Goal: Task Accomplishment & Management: Manage account settings

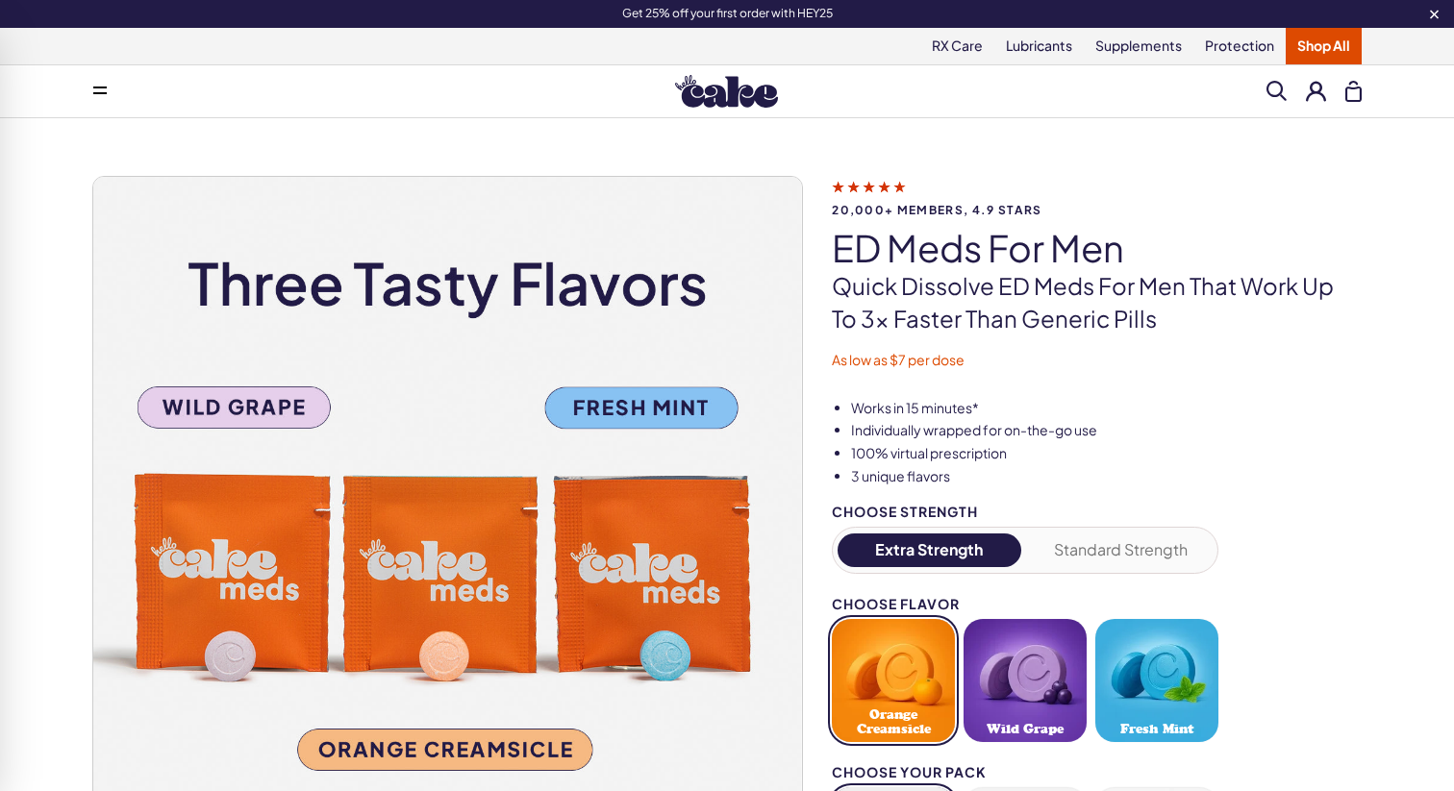
click at [1314, 96] on button at bounding box center [1316, 91] width 20 height 20
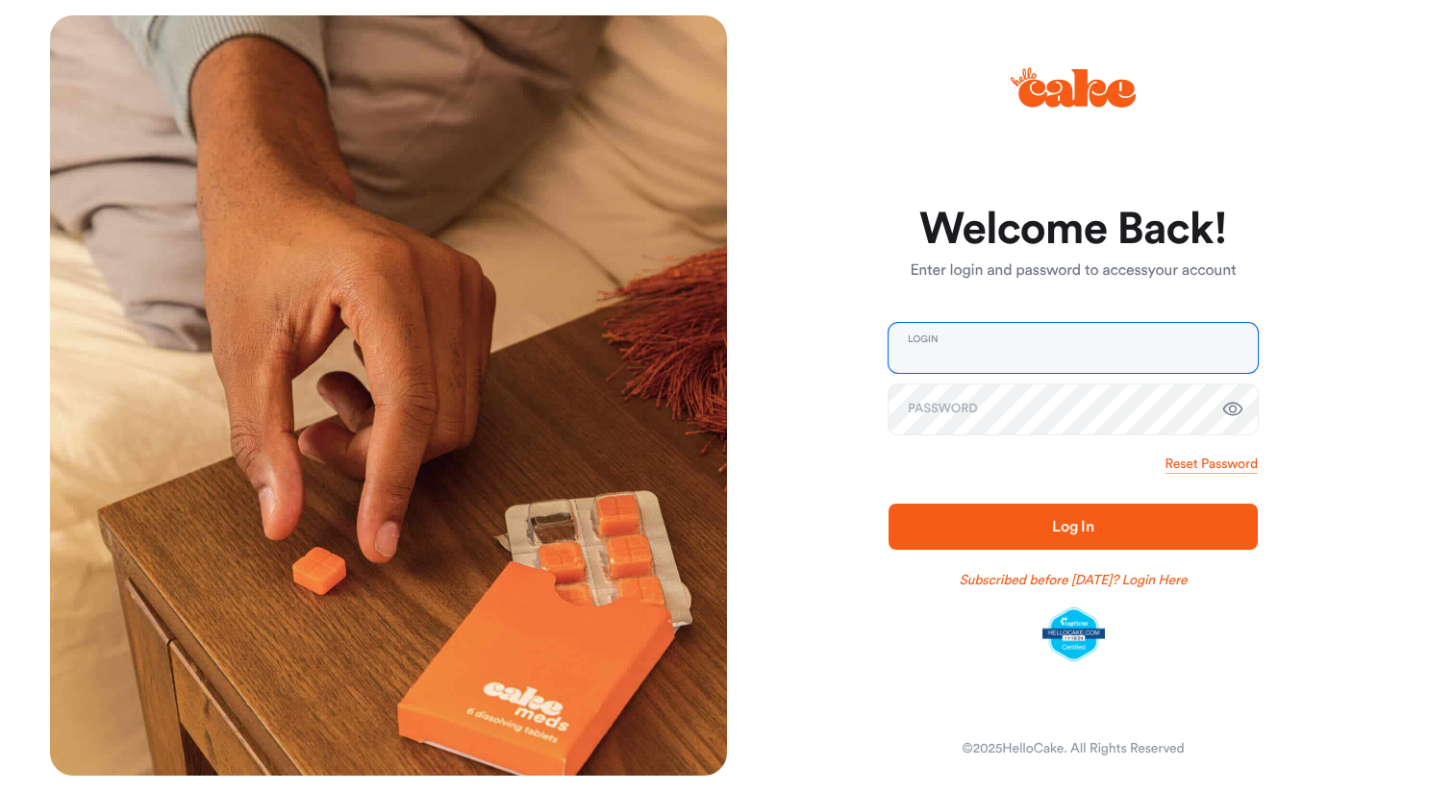
type input "**********"
click at [1040, 525] on span "Log In" at bounding box center [1073, 526] width 308 height 23
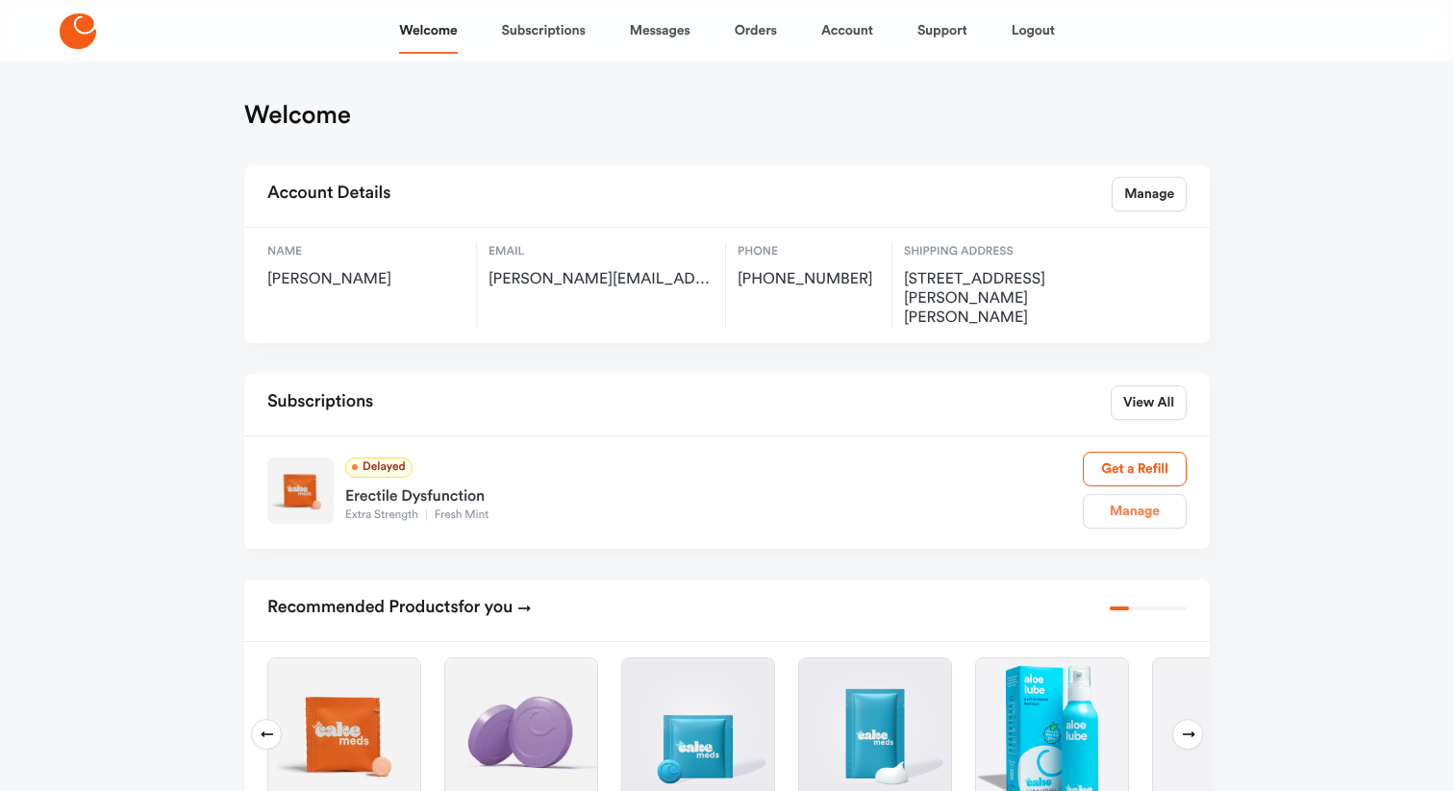
click at [1132, 494] on link "Manage" at bounding box center [1135, 511] width 104 height 35
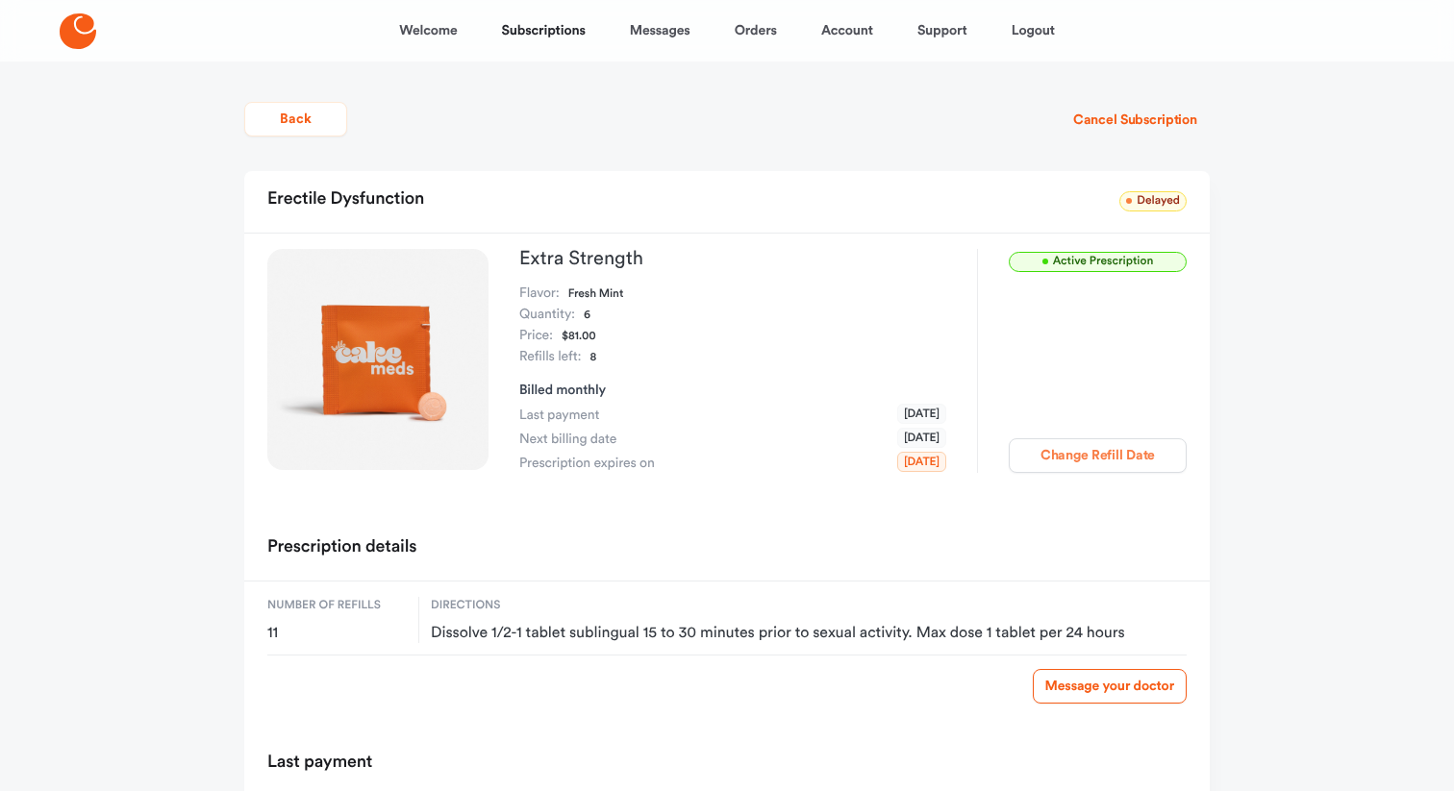
click at [1062, 447] on button "Change Refill Date" at bounding box center [1098, 455] width 178 height 35
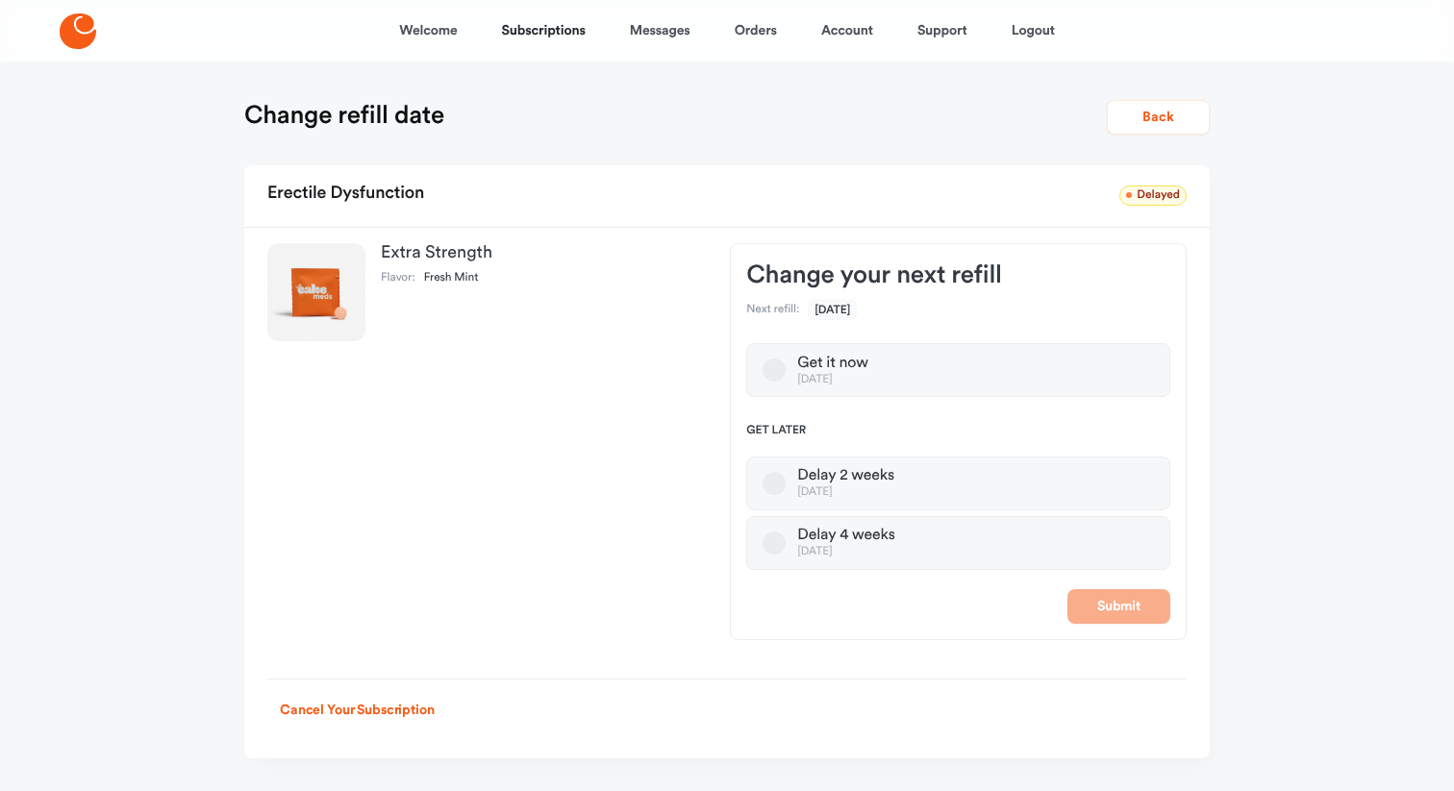
click at [853, 376] on div "Oct 14, 2025" at bounding box center [832, 380] width 70 height 14
click at [786, 376] on button "Get it now Oct 14, 2025" at bounding box center [773, 370] width 23 height 23
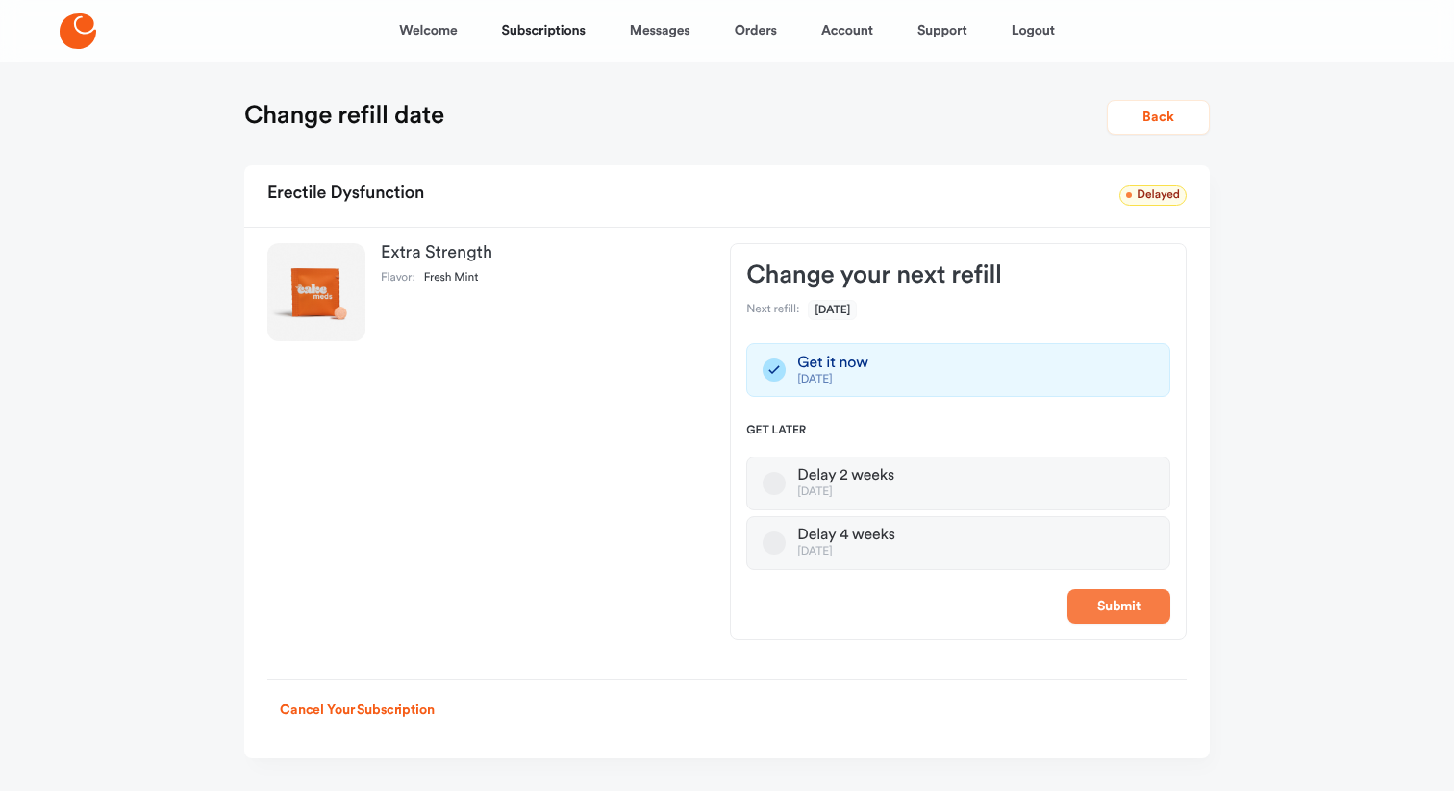
click at [1129, 600] on button "Submit" at bounding box center [1118, 606] width 103 height 35
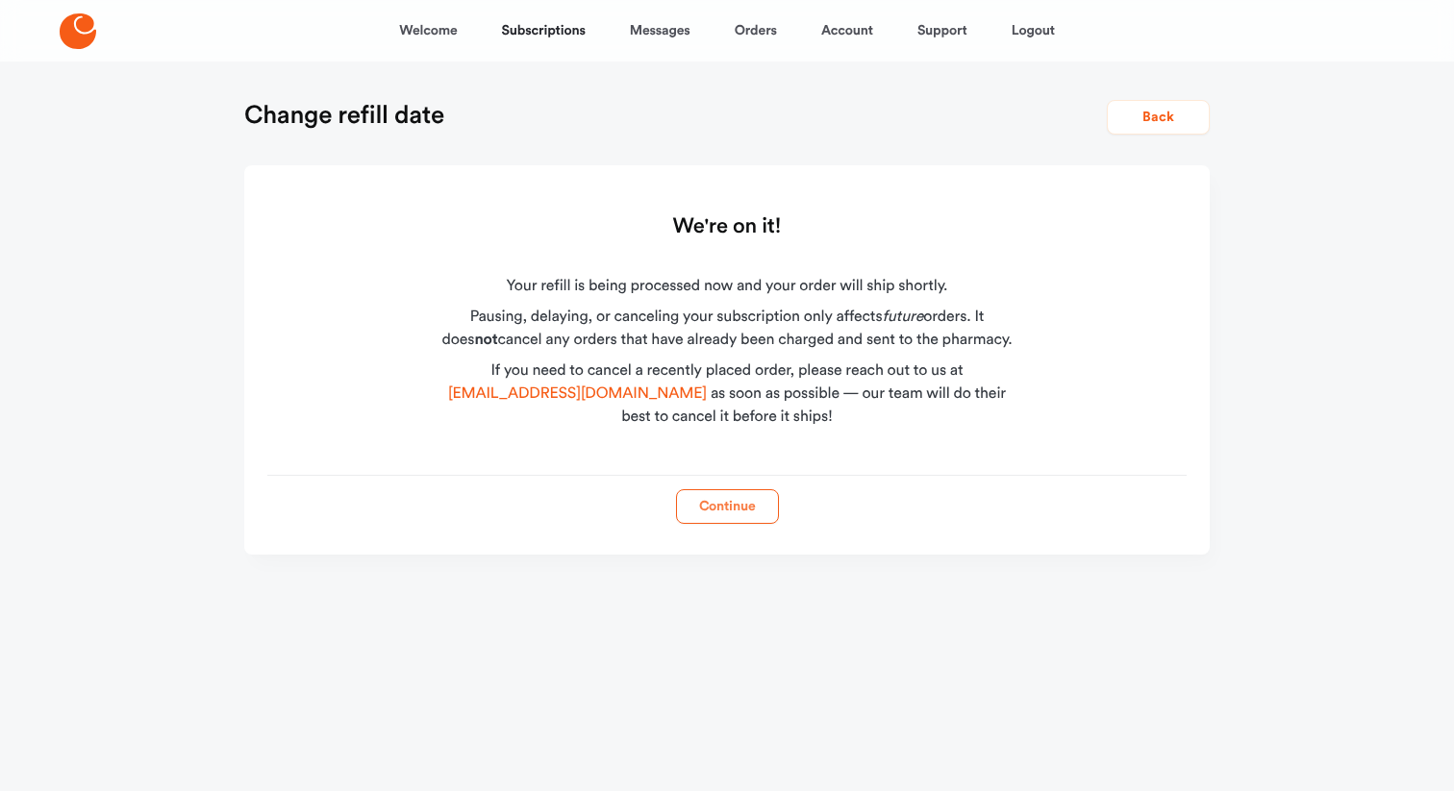
click at [704, 509] on button "Continue" at bounding box center [727, 506] width 103 height 35
